Goal: Book appointment/travel/reservation

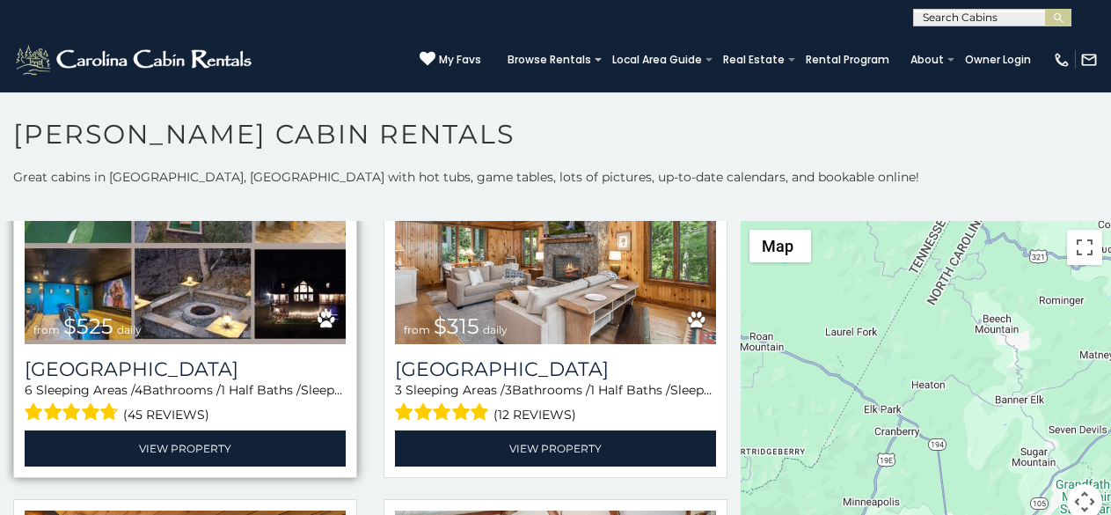
scroll to position [10, 0]
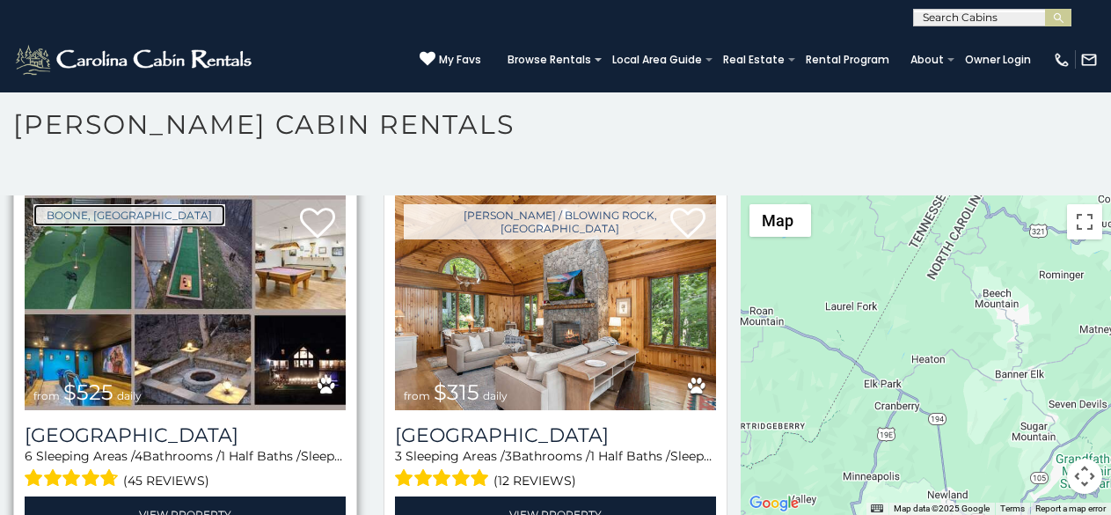
click at [53, 204] on link "Boone, NC" at bounding box center [129, 215] width 192 height 22
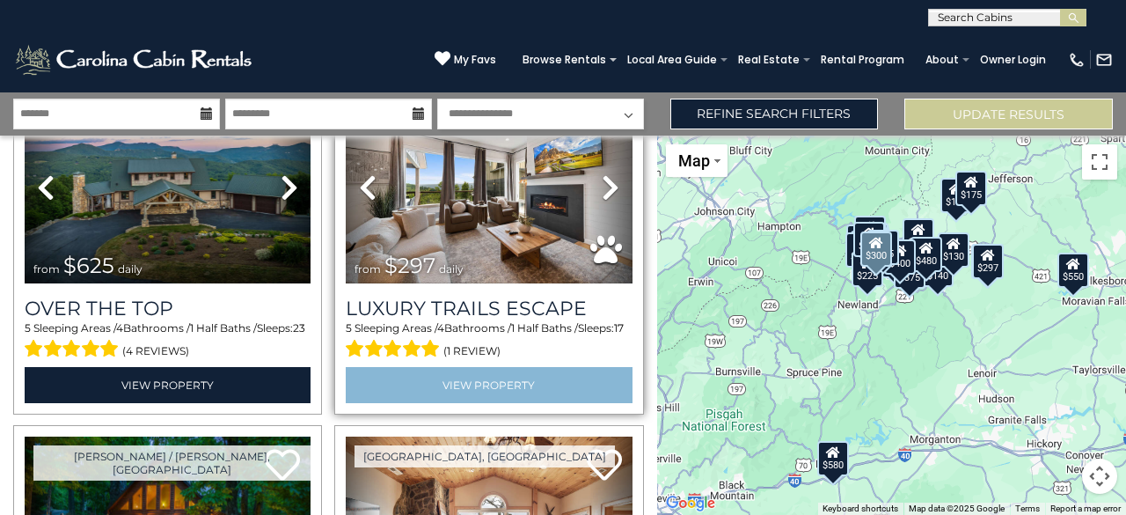
scroll to position [157, 0]
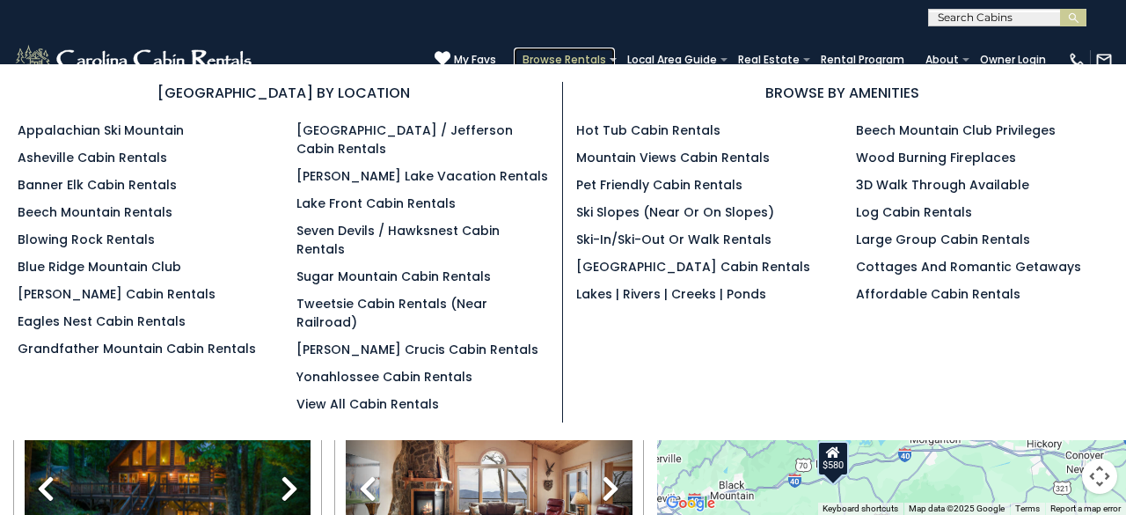
click at [537, 55] on link "Browse Rentals" at bounding box center [564, 59] width 101 height 25
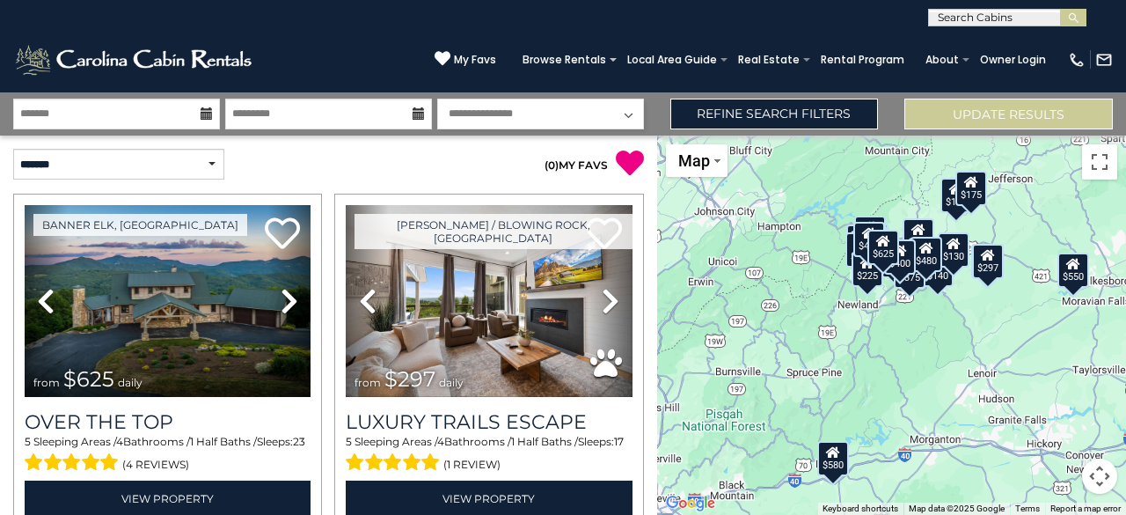
scroll to position [69, 0]
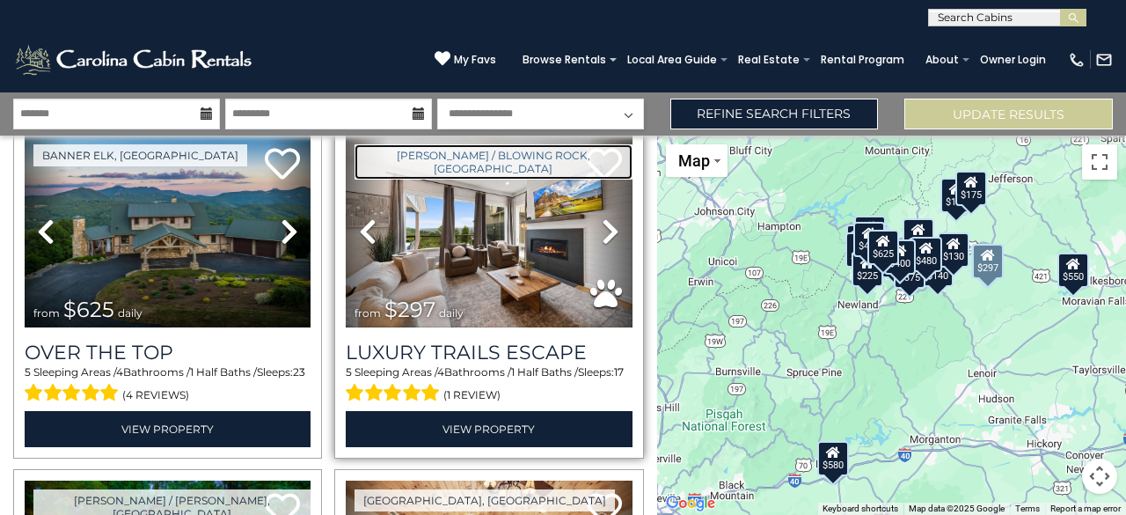
click at [391, 159] on link "[PERSON_NAME] / Blowing Rock, [GEOGRAPHIC_DATA]" at bounding box center [492, 161] width 277 height 35
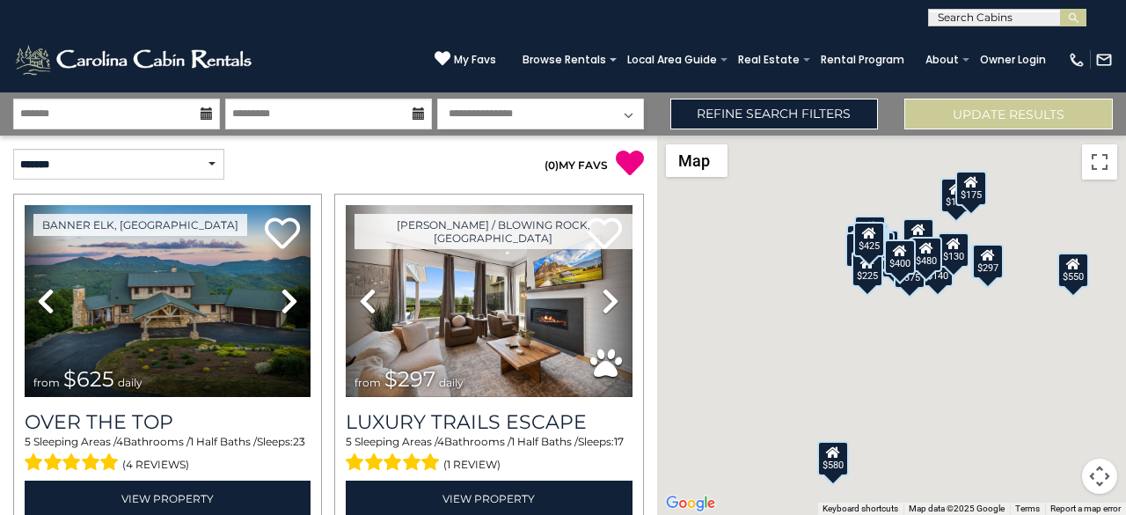
scroll to position [23, 0]
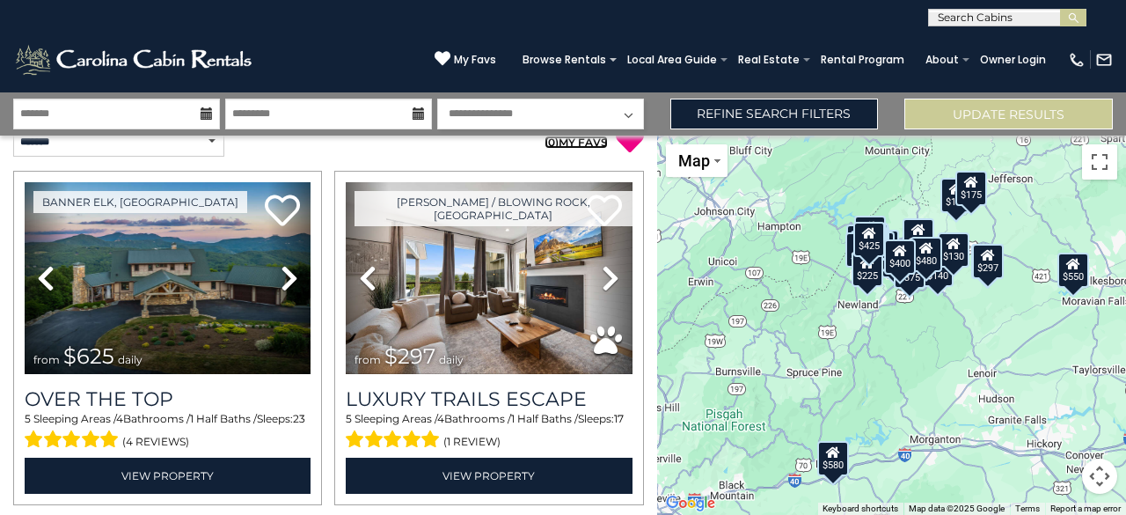
click at [548, 139] on span "0" at bounding box center [551, 141] width 7 height 13
